Goal: Task Accomplishment & Management: Complete application form

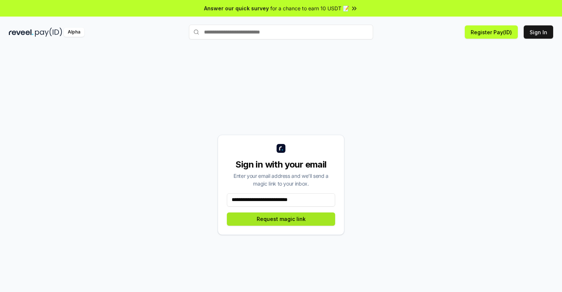
type input "**********"
click at [281, 219] on button "Request magic link" at bounding box center [281, 218] width 108 height 13
